Goal: Task Accomplishment & Management: Use online tool/utility

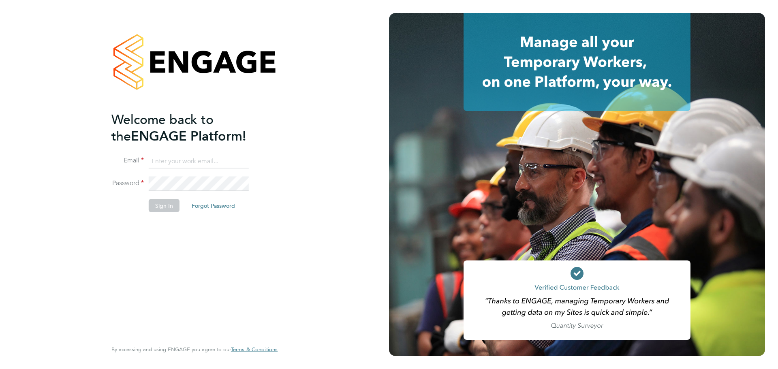
click at [199, 160] on input at bounding box center [199, 161] width 100 height 15
type input "seddon@psrsolutions.co.uk"
click at [164, 207] on button "Sign In" at bounding box center [164, 205] width 31 height 13
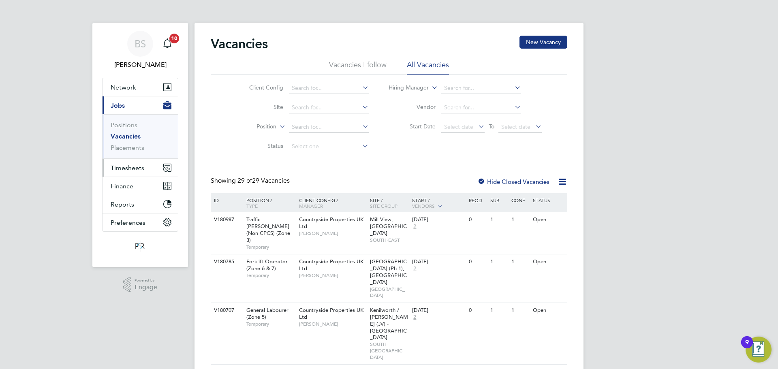
click at [139, 168] on span "Timesheets" at bounding box center [128, 168] width 34 height 8
click at [132, 169] on span "Timesheets" at bounding box center [128, 168] width 34 height 8
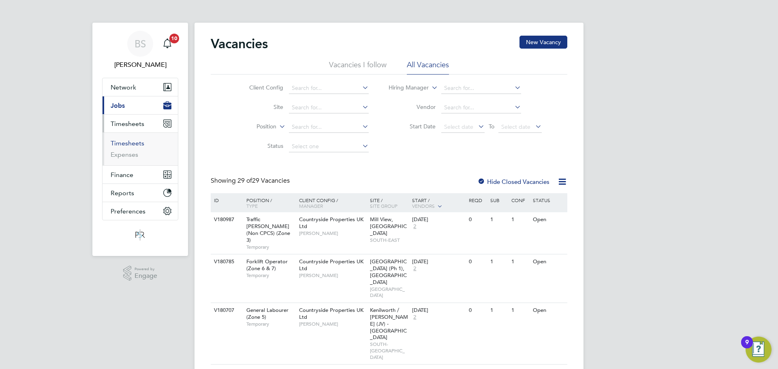
click at [133, 145] on link "Timesheets" at bounding box center [128, 143] width 34 height 8
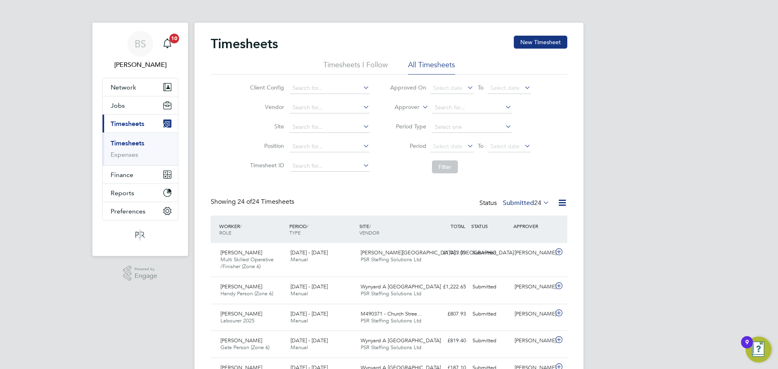
click at [528, 205] on label "Submitted 24" at bounding box center [526, 203] width 47 height 8
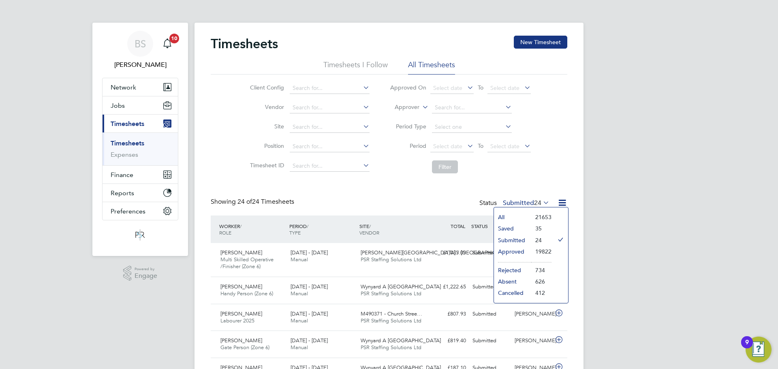
click at [534, 216] on li "21653" at bounding box center [541, 217] width 20 height 11
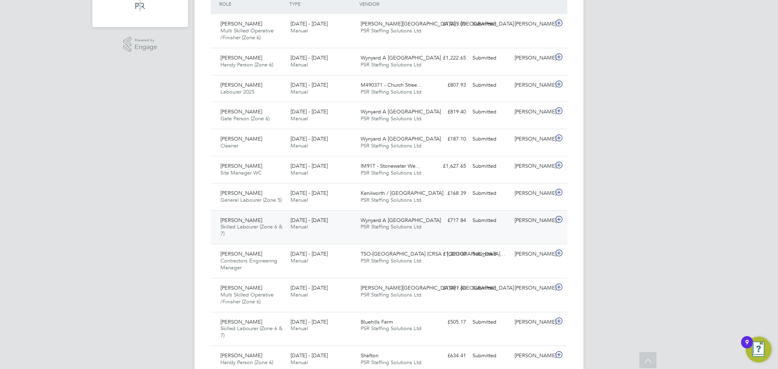
scroll to position [243, 0]
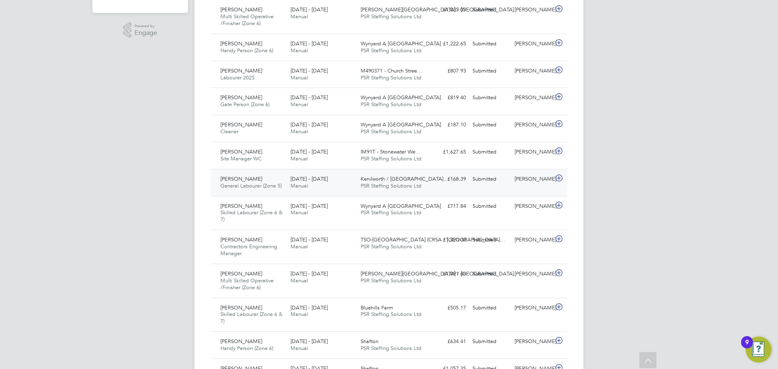
click at [523, 179] on div "[PERSON_NAME]" at bounding box center [532, 179] width 42 height 13
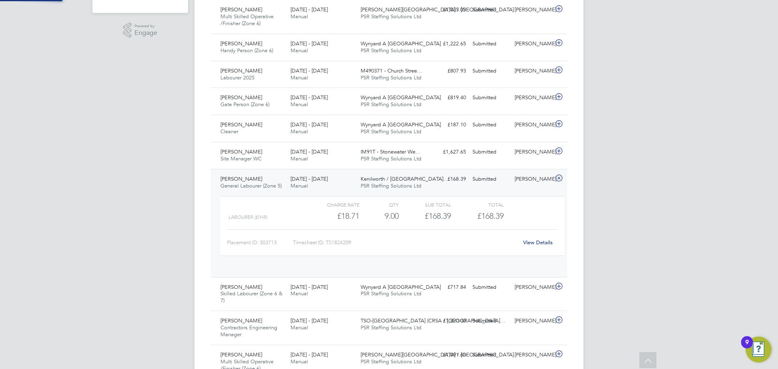
scroll to position [14, 79]
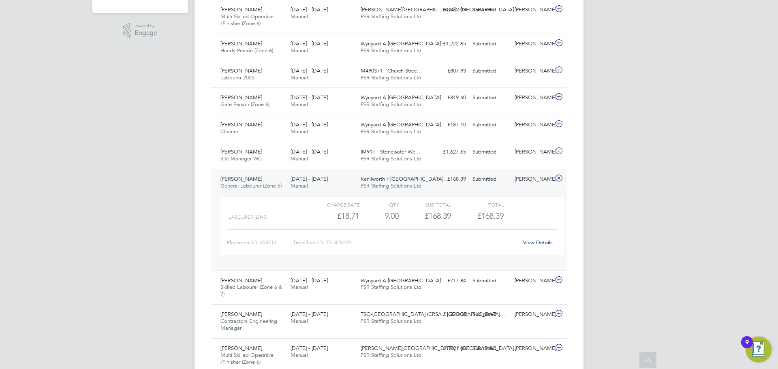
click at [530, 246] on link "View Details" at bounding box center [538, 242] width 30 height 7
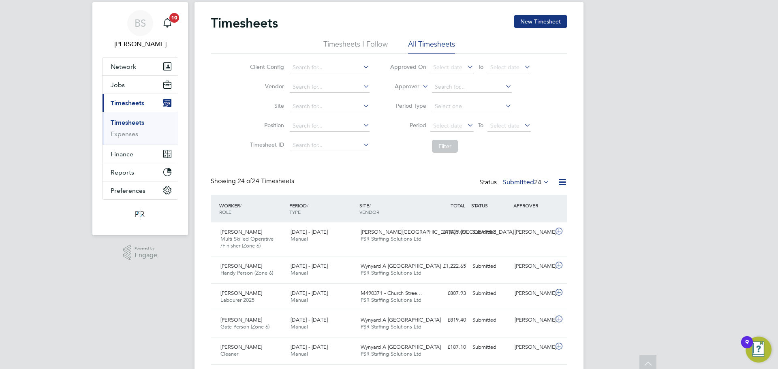
scroll to position [0, 0]
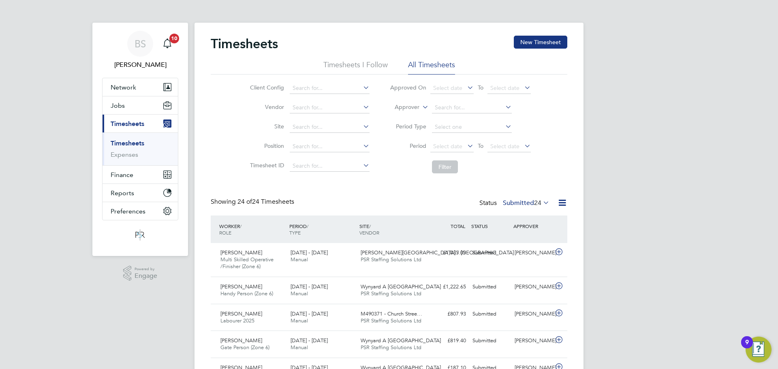
click at [527, 203] on label "Submitted 24" at bounding box center [526, 203] width 47 height 8
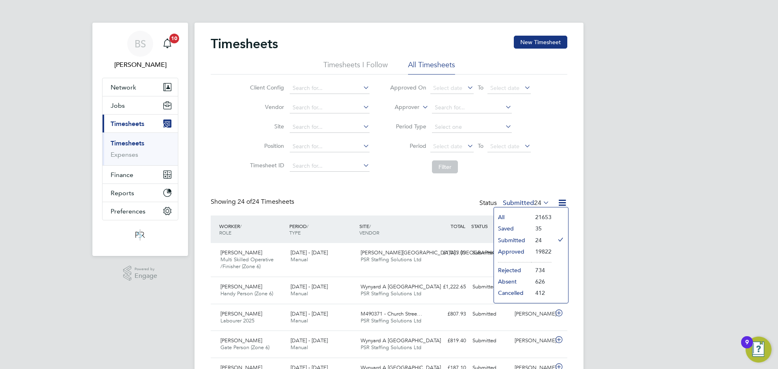
click at [511, 251] on li "Approved" at bounding box center [512, 251] width 37 height 11
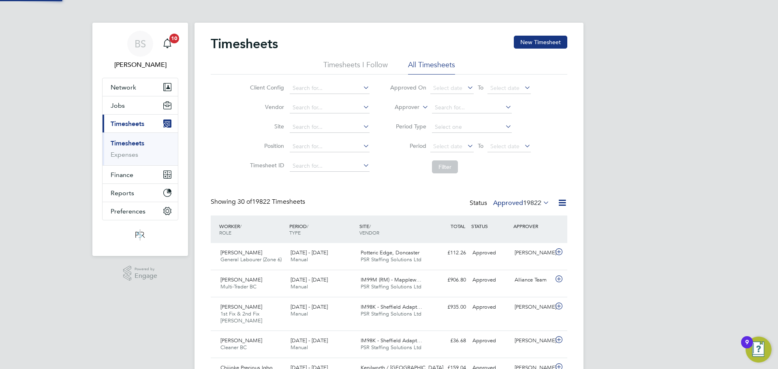
scroll to position [27, 71]
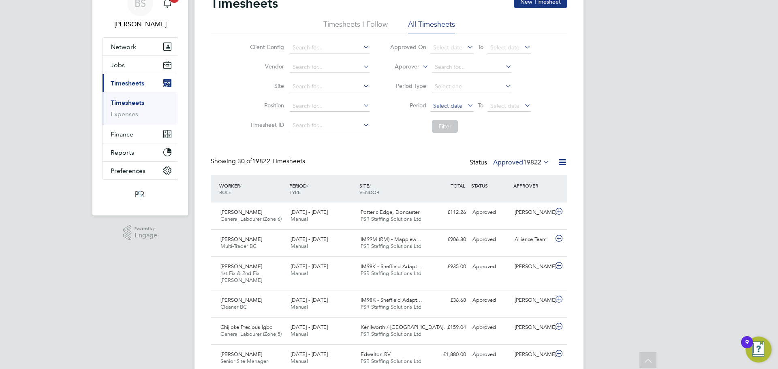
click at [461, 107] on span "Select date" at bounding box center [447, 105] width 29 height 7
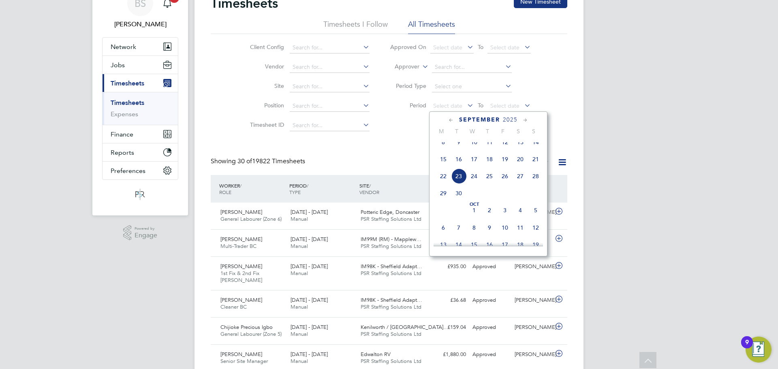
click at [442, 167] on span "15" at bounding box center [443, 159] width 15 height 15
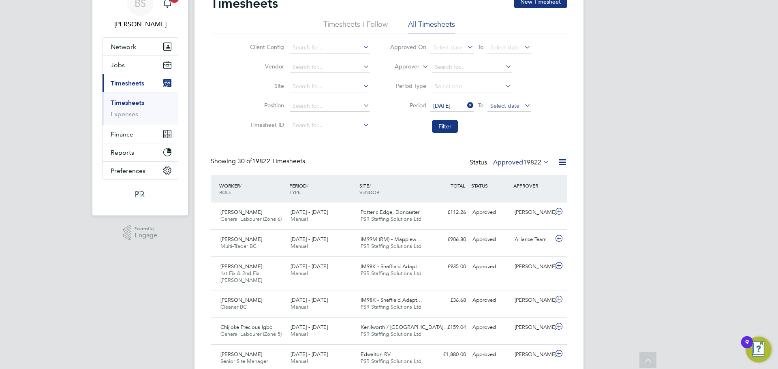
click at [492, 103] on span "Select date" at bounding box center [504, 105] width 29 height 7
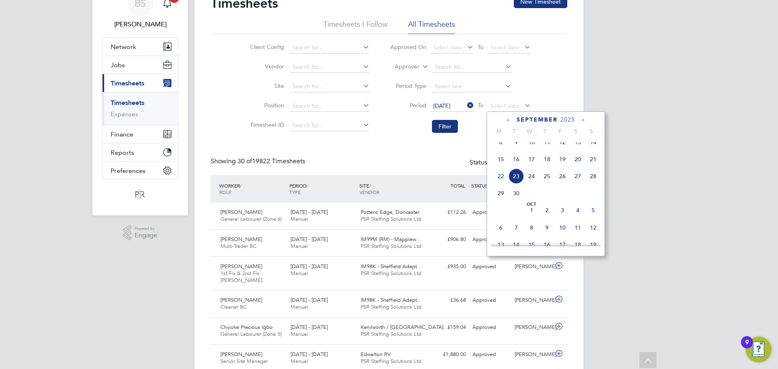
click at [593, 165] on span "21" at bounding box center [592, 159] width 15 height 15
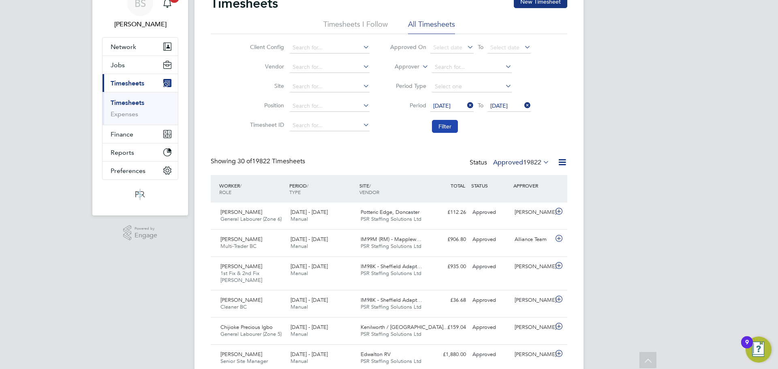
click at [450, 124] on button "Filter" at bounding box center [445, 126] width 26 height 13
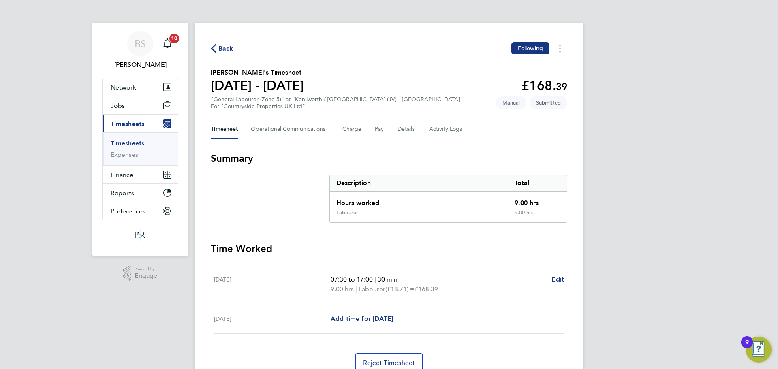
click at [225, 47] on span "Back" at bounding box center [225, 49] width 15 height 10
